Goal: Communication & Community: Answer question/provide support

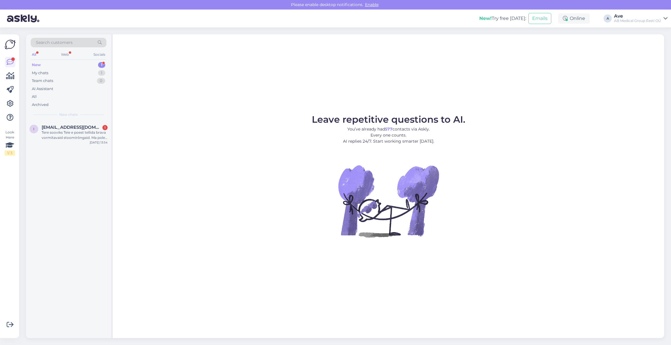
click at [64, 65] on div "New 1" at bounding box center [69, 65] width 76 height 8
click at [82, 136] on div "Tere sooviks Teie e poest tellida brava vormitavaid stoomirõngaid. Ma pole ainu…" at bounding box center [75, 135] width 66 height 10
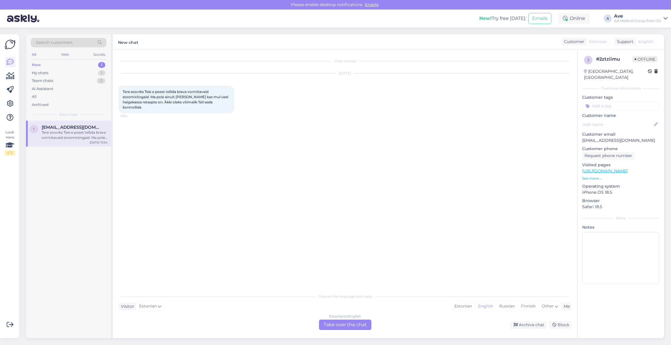
drag, startPoint x: 464, startPoint y: 306, endPoint x: 450, endPoint y: 308, distance: 14.6
click at [465, 305] on div "Estonian" at bounding box center [462, 306] width 23 height 9
click at [349, 325] on div "Estonian to Estonian Take over the chat" at bounding box center [345, 325] width 52 height 10
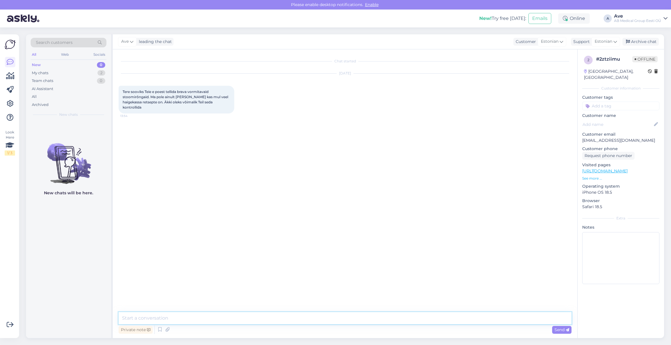
click at [245, 319] on textarea at bounding box center [345, 318] width 453 height 12
type textarea "Tere. [PERSON_NAME] kontrollida, selleks on vaja teie isikukoodi."
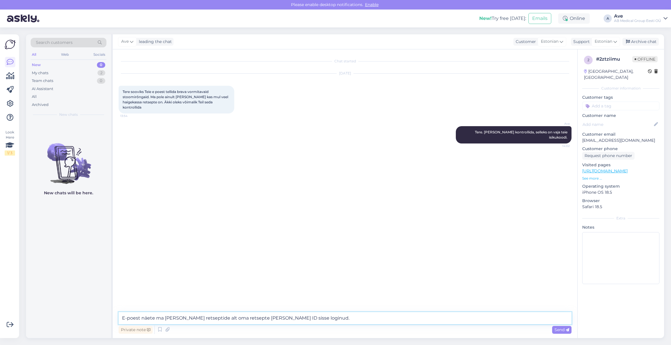
click at [162, 318] on textarea "E-poest näete ma [PERSON_NAME] retseptide alt oma retsepte [PERSON_NAME] ID sis…" at bounding box center [345, 318] width 453 height 12
click at [201, 319] on textarea "E-poest näete [PERSON_NAME] retseptide alt oma retsepte [PERSON_NAME] ID sisse …" at bounding box center [345, 318] width 453 height 12
type textarea "E-poest näete [PERSON_NAME] retseptide alt ka oma retsepte [PERSON_NAME] ID sis…"
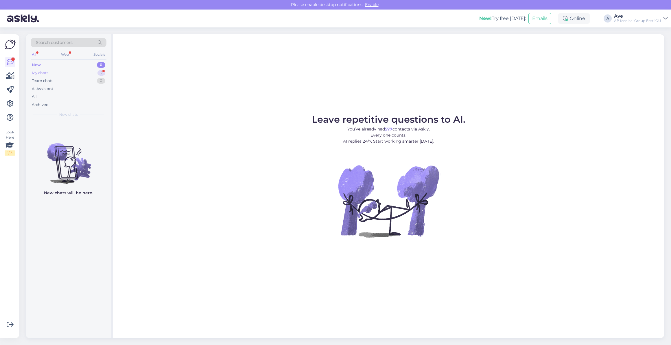
click at [66, 73] on div "My chats 2" at bounding box center [69, 73] width 76 height 8
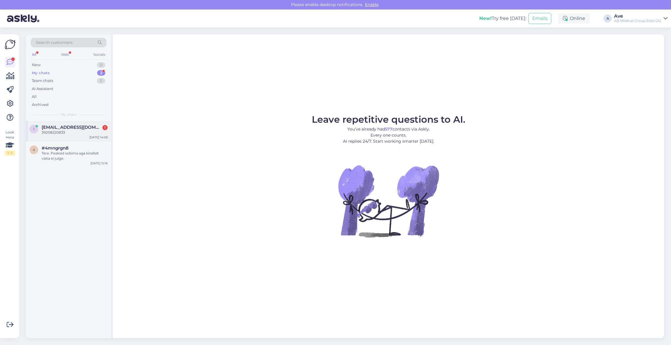
click at [91, 131] on div "39208220833" at bounding box center [75, 132] width 66 height 5
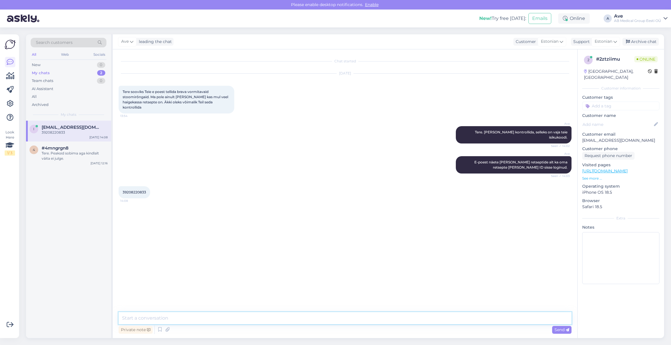
click at [136, 315] on textarea at bounding box center [345, 318] width 453 height 12
click at [123, 315] on textarea "stoomirõngaste retsept on teil täiesti olemas" at bounding box center [345, 318] width 453 height 12
click at [240, 321] on textarea "Stoomirõngaste retsept on teil täiesti olemas" at bounding box center [345, 318] width 453 height 12
type textarea "Stoomirõngaste retsept on teil täiesti olemas."
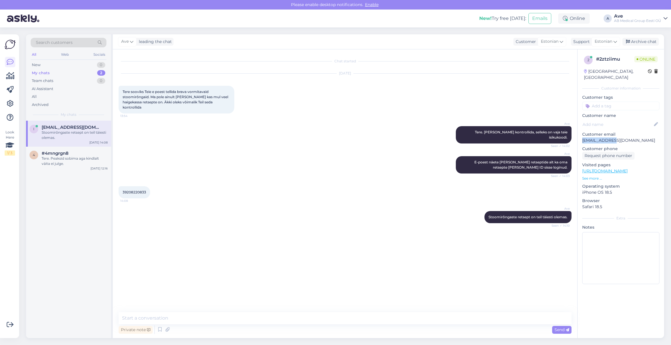
drag, startPoint x: 581, startPoint y: 134, endPoint x: 610, endPoint y: 135, distance: 28.6
click at [610, 135] on div "2 # 2ztziimu Online Estonia, Tallinn Customer information Customer tags Custome…" at bounding box center [620, 171] width 86 height 244
copy p "indrek.napsep"
